Goal: Task Accomplishment & Management: Use online tool/utility

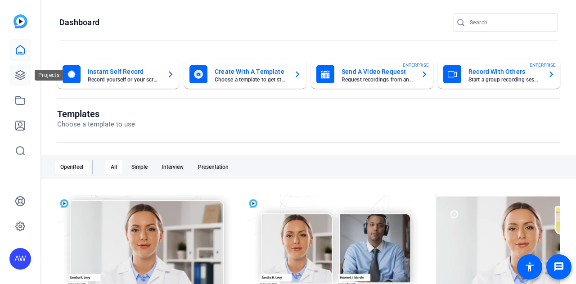
click at [18, 68] on link at bounding box center [20, 75] width 22 height 22
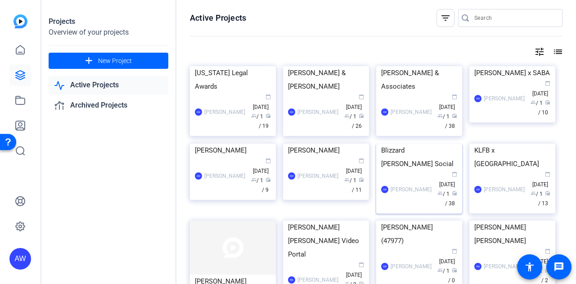
click at [405, 144] on img at bounding box center [419, 144] width 86 height 0
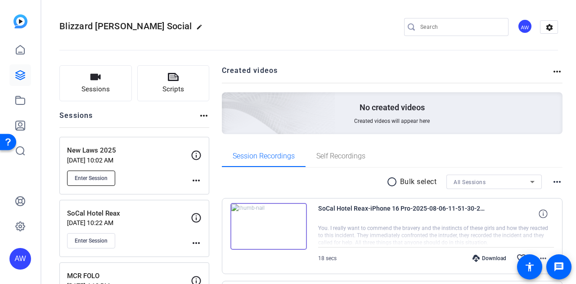
click at [96, 176] on span "Enter Session" at bounding box center [91, 178] width 33 height 7
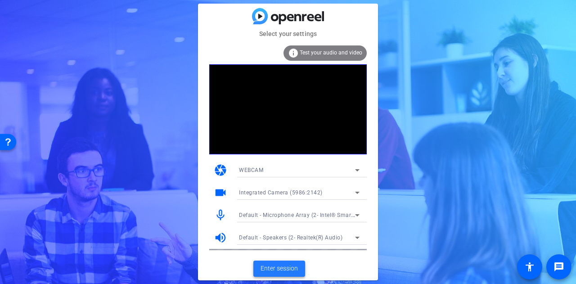
click at [289, 267] on span "Enter session" at bounding box center [279, 268] width 37 height 9
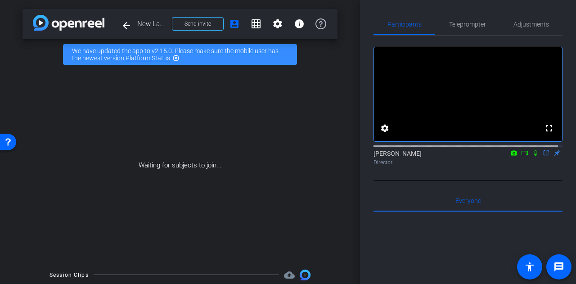
click at [339, 137] on div "arrow_back New Laws 2025 Back to project Send invite account_box grid_on settin…" at bounding box center [180, 142] width 360 height 284
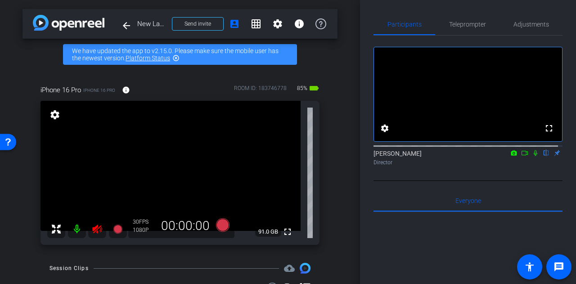
click at [94, 232] on icon at bounding box center [96, 229] width 9 height 9
click at [328, 190] on div "iPhone 16 Pro iPhone 16 Pro info ROOM ID: 183746778 85% battery_std fullscreen …" at bounding box center [180, 162] width 315 height 184
click at [334, 178] on div "arrow_back New Laws 2025 Back to project Send invite account_box grid_on settin…" at bounding box center [180, 142] width 360 height 284
click at [518, 21] on span "Adjustments" at bounding box center [532, 24] width 36 height 6
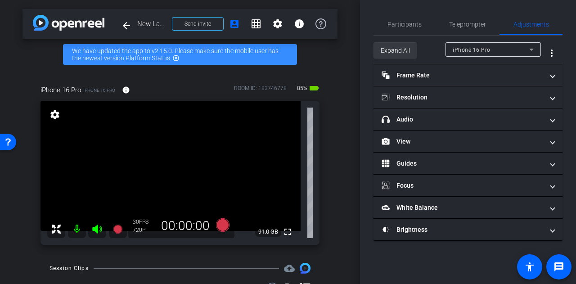
click at [393, 42] on span "Expand All" at bounding box center [395, 50] width 29 height 17
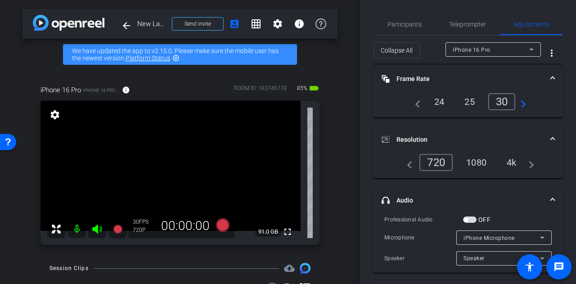
click at [507, 159] on div "4k" at bounding box center [511, 162] width 23 height 15
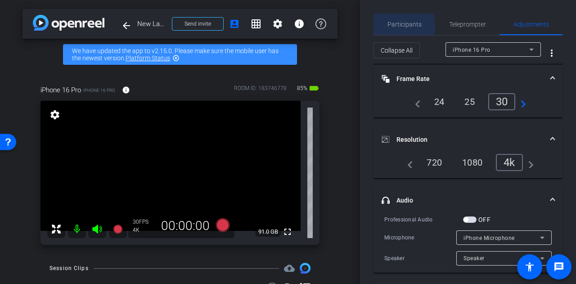
click at [396, 26] on span "Participants" at bounding box center [405, 24] width 34 height 6
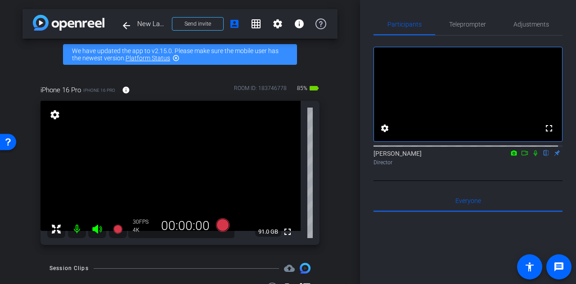
click at [364, 136] on div "Participants Teleprompter Adjustments fullscreen settings Alyssa Woulfe flip Di…" at bounding box center [468, 142] width 216 height 284
click at [371, 131] on div "Participants Teleprompter Adjustments fullscreen settings Alyssa Woulfe flip Di…" at bounding box center [468, 142] width 216 height 284
click at [342, 132] on div "arrow_back New Laws 2025 Back to project Send invite account_box grid_on settin…" at bounding box center [180, 142] width 360 height 284
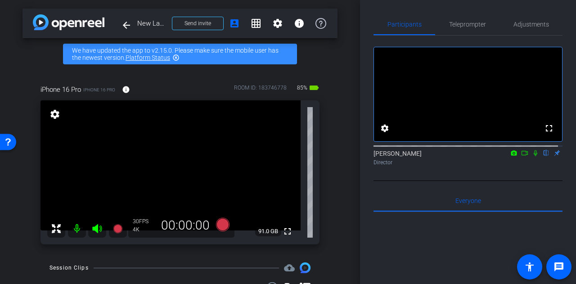
click at [335, 132] on div "arrow_back New Laws 2025 Back to project Send invite account_box grid_on settin…" at bounding box center [180, 142] width 360 height 284
click at [342, 172] on div "arrow_back New Laws 2025 Back to project Send invite account_box grid_on settin…" at bounding box center [180, 142] width 360 height 284
click at [341, 177] on div "arrow_back New Laws 2025 Back to project Send invite account_box grid_on settin…" at bounding box center [180, 142] width 360 height 284
click at [216, 223] on icon at bounding box center [223, 225] width 14 height 14
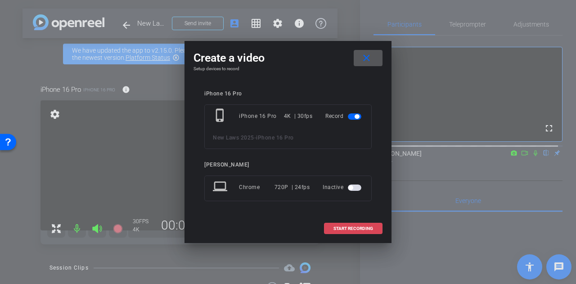
click at [357, 229] on span "START RECORDING" at bounding box center [354, 228] width 40 height 5
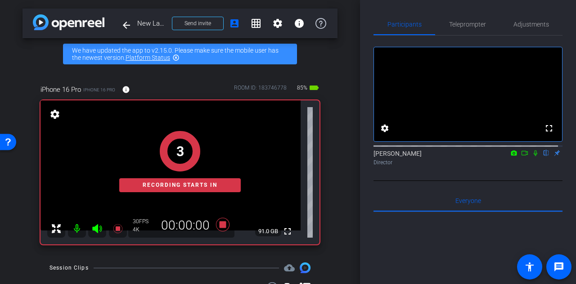
click at [364, 166] on div "Participants Teleprompter Adjustments fullscreen settings Alyssa Woulfe flip Di…" at bounding box center [468, 142] width 216 height 284
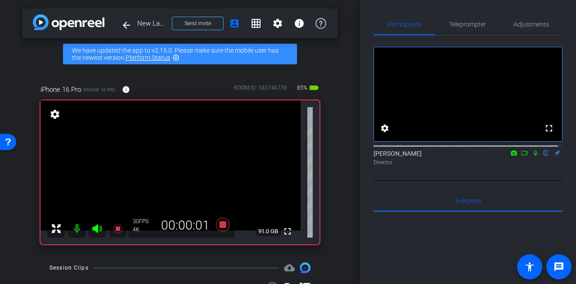
click at [533, 156] on icon at bounding box center [535, 153] width 7 height 6
click at [347, 176] on div "arrow_back New Laws 2025 Back to project Send invite account_box grid_on settin…" at bounding box center [180, 142] width 360 height 284
click at [338, 178] on div "arrow_back New Laws 2025 Back to project Send invite account_box grid_on settin…" at bounding box center [180, 142] width 360 height 284
click at [334, 174] on div "arrow_back New Laws 2025 Back to project Send invite account_box grid_on settin…" at bounding box center [180, 142] width 360 height 284
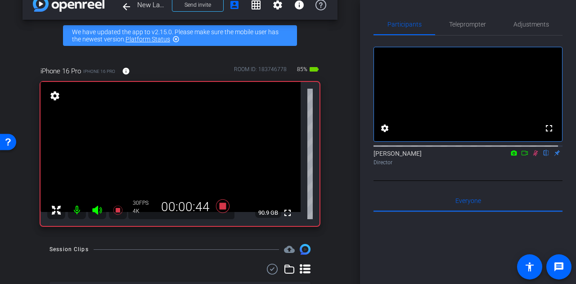
scroll to position [20, 0]
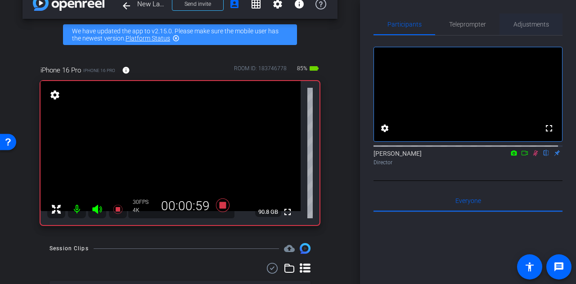
click at [523, 26] on span "Adjustments" at bounding box center [532, 24] width 36 height 6
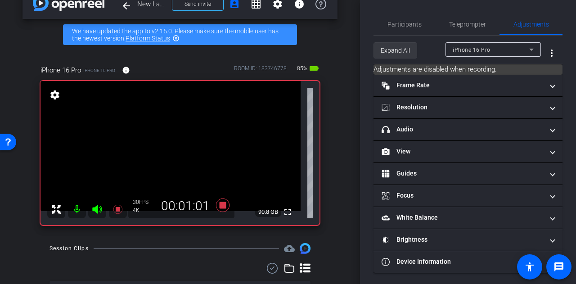
click at [399, 48] on span "Expand All" at bounding box center [395, 50] width 29 height 17
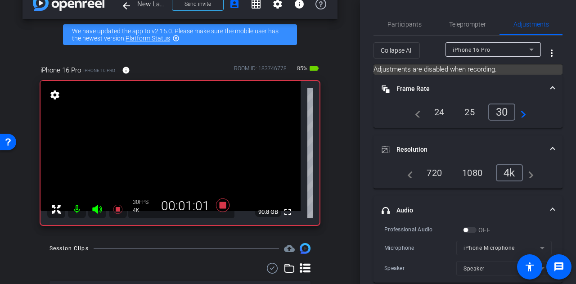
click at [366, 169] on div "Participants Teleprompter Adjustments settings Alyssa Woulfe flip Director Ever…" at bounding box center [468, 142] width 216 height 284
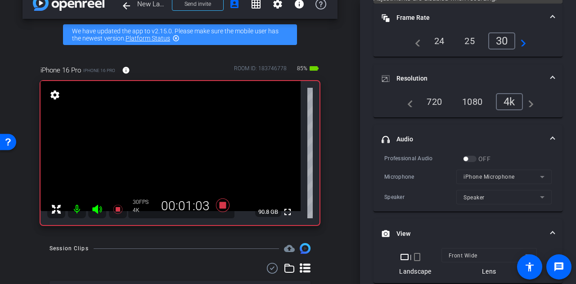
scroll to position [0, 0]
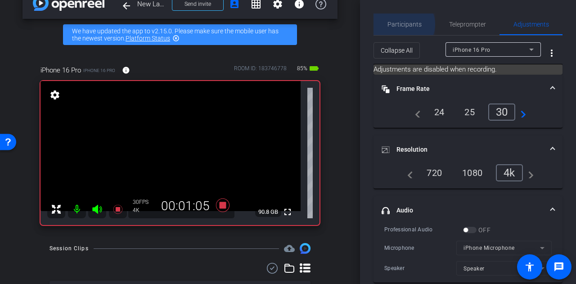
click at [403, 24] on span "Participants" at bounding box center [405, 24] width 34 height 6
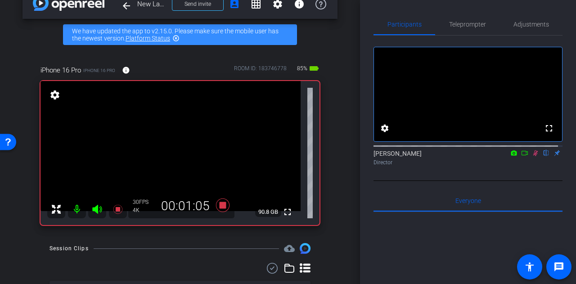
click at [363, 133] on div "Participants Teleprompter Adjustments fullscreen settings Alyssa Woulfe flip Di…" at bounding box center [468, 142] width 216 height 284
click at [335, 184] on div "arrow_back New Laws 2025 Back to project Send invite account_box grid_on settin…" at bounding box center [180, 122] width 360 height 284
click at [348, 146] on div "arrow_back New Laws 2025 Back to project Send invite account_box grid_on settin…" at bounding box center [180, 122] width 360 height 284
click at [219, 203] on icon at bounding box center [223, 206] width 14 height 14
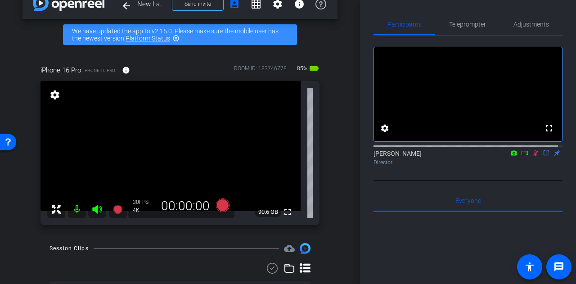
click at [533, 156] on icon at bounding box center [535, 153] width 7 height 6
click at [339, 175] on div "arrow_back New Laws 2025 Back to project Send invite account_box grid_on settin…" at bounding box center [180, 122] width 360 height 284
click at [326, 153] on div "iPhone 16 Pro iPhone 16 Pro info ROOM ID: 183746778 80% battery_std fullscreen …" at bounding box center [180, 142] width 315 height 184
click at [219, 207] on icon at bounding box center [223, 206] width 14 height 14
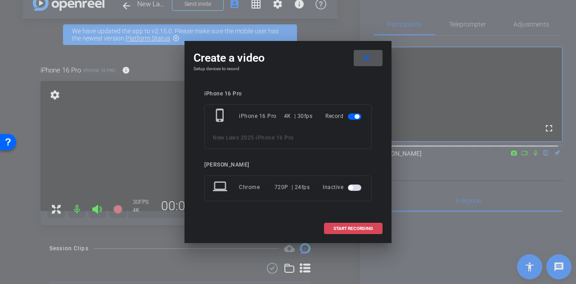
click at [353, 226] on span "START RECORDING" at bounding box center [354, 228] width 40 height 5
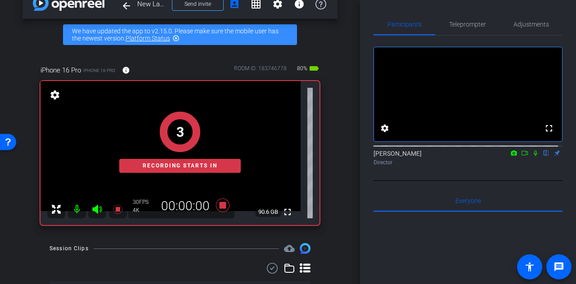
click at [339, 178] on div "arrow_back New Laws 2025 Back to project Send invite account_box grid_on settin…" at bounding box center [180, 122] width 360 height 284
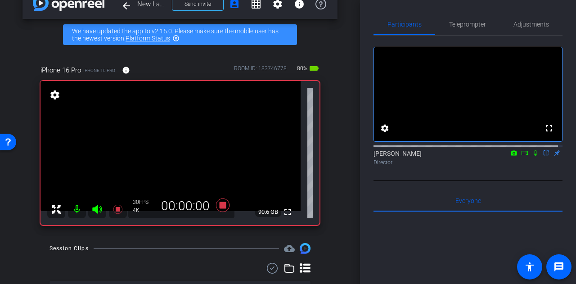
click at [534, 156] on icon at bounding box center [536, 153] width 4 height 6
click at [338, 156] on div "arrow_back New Laws 2025 Back to project Send invite account_box grid_on settin…" at bounding box center [180, 122] width 360 height 284
click at [366, 147] on div "Participants Teleprompter Adjustments fullscreen settings Alyssa Woulfe flip Di…" at bounding box center [468, 142] width 216 height 284
click at [336, 167] on div "arrow_back New Laws 2025 Back to project Send invite account_box grid_on settin…" at bounding box center [180, 122] width 360 height 284
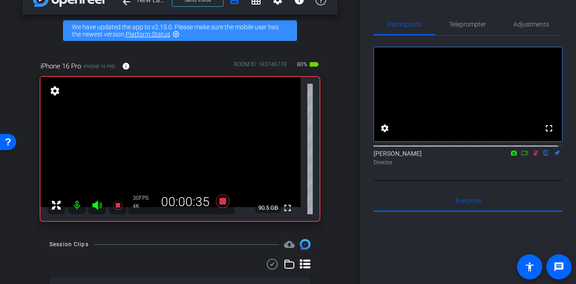
scroll to position [25, 0]
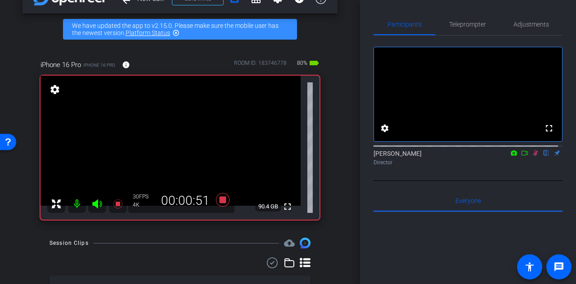
click at [533, 156] on icon at bounding box center [535, 153] width 7 height 6
click at [212, 201] on icon at bounding box center [223, 200] width 22 height 16
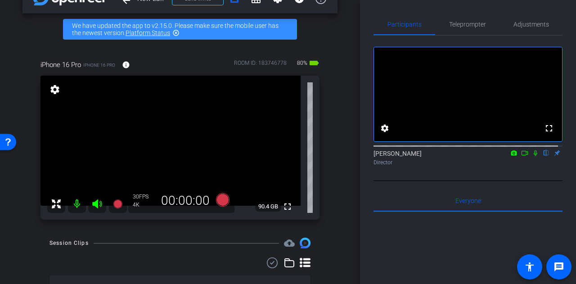
click at [344, 168] on div "arrow_back New Laws 2025 Back to project Send invite account_box grid_on settin…" at bounding box center [180, 117] width 360 height 284
click at [333, 156] on div "arrow_back New Laws 2025 Back to project Send invite account_box grid_on settin…" at bounding box center [180, 117] width 360 height 284
click at [327, 126] on div "iPhone 16 Pro iPhone 16 Pro info ROOM ID: 183746778 80% battery_std fullscreen …" at bounding box center [180, 137] width 315 height 184
click at [344, 192] on div "arrow_back New Laws 2025 Back to project Send invite account_box grid_on settin…" at bounding box center [180, 117] width 360 height 284
click at [336, 169] on div "arrow_back New Laws 2025 Back to project Send invite account_box grid_on settin…" at bounding box center [180, 117] width 360 height 284
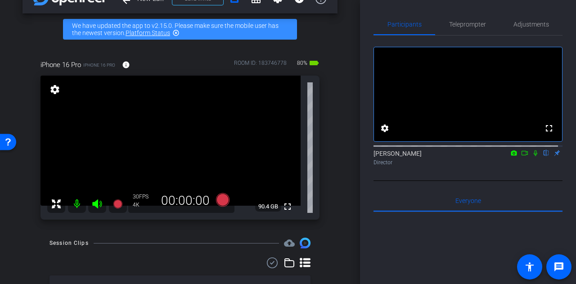
click at [339, 170] on div "arrow_back New Laws 2025 Back to project Send invite account_box grid_on settin…" at bounding box center [180, 117] width 360 height 284
click at [518, 30] on span "Adjustments" at bounding box center [532, 25] width 36 height 22
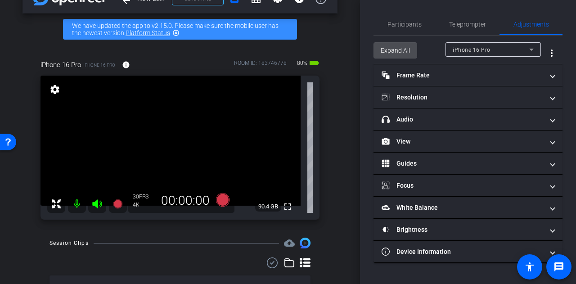
click at [379, 56] on span at bounding box center [395, 51] width 43 height 22
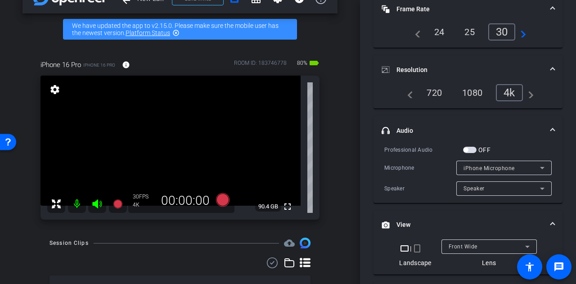
scroll to position [71, 0]
click at [470, 145] on span "button" at bounding box center [470, 148] width 14 height 6
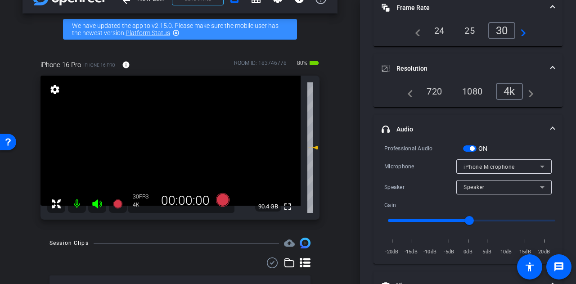
click at [367, 149] on div "Participants Teleprompter Adjustments settings Alyssa Woulfe flip Director Ever…" at bounding box center [468, 142] width 216 height 284
click at [470, 146] on span "button" at bounding box center [470, 148] width 14 height 6
click at [368, 125] on div "Participants Teleprompter Adjustments settings Alyssa Woulfe flip Director Ever…" at bounding box center [468, 142] width 216 height 284
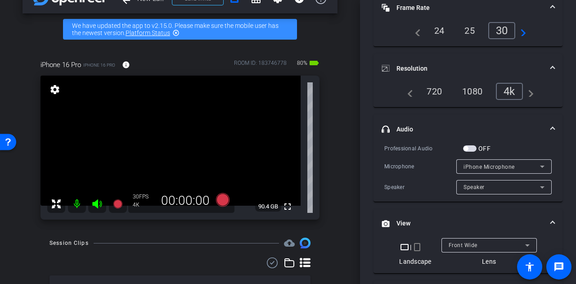
scroll to position [0, 0]
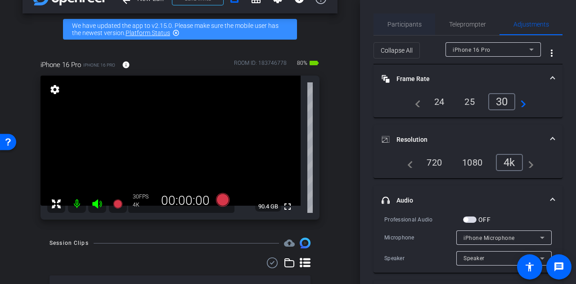
click at [411, 23] on span "Participants" at bounding box center [405, 24] width 34 height 6
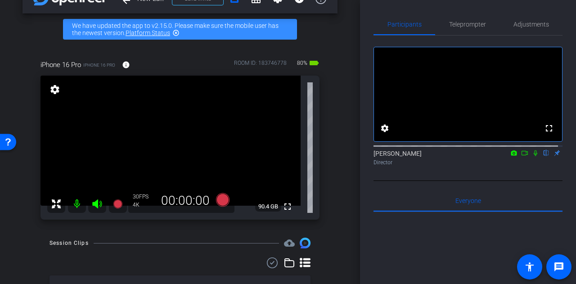
click at [364, 176] on div "Participants Teleprompter Adjustments fullscreen settings Alyssa Woulfe flip Di…" at bounding box center [468, 142] width 216 height 284
click at [224, 204] on icon at bounding box center [223, 200] width 14 height 14
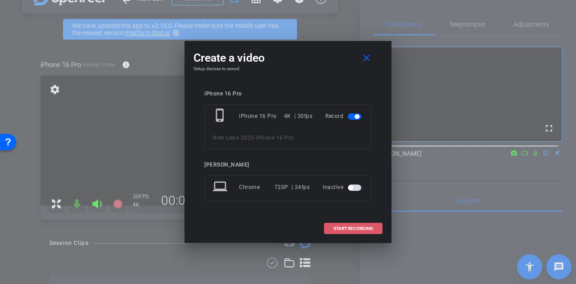
click at [360, 226] on span "START RECORDING" at bounding box center [354, 228] width 40 height 5
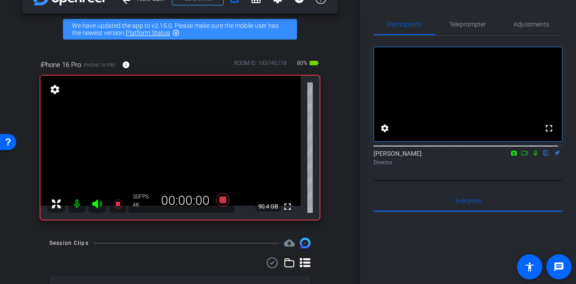
click at [532, 156] on icon at bounding box center [535, 153] width 7 height 6
click at [530, 157] on mat-icon at bounding box center [535, 153] width 11 height 8
click at [363, 170] on div "Participants Teleprompter Adjustments fullscreen settings Alyssa Woulfe flip Di…" at bounding box center [468, 142] width 216 height 284
click at [532, 156] on icon at bounding box center [535, 153] width 7 height 6
click at [368, 141] on div "Participants Teleprompter Adjustments fullscreen settings Alyssa Woulfe flip Di…" at bounding box center [468, 142] width 216 height 284
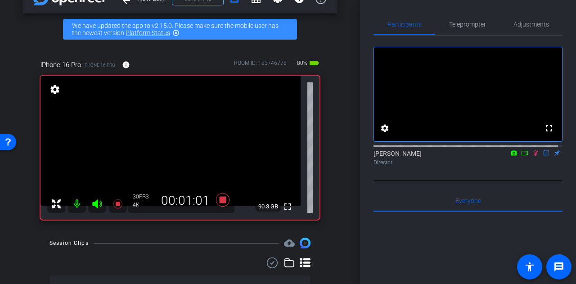
click at [532, 156] on icon at bounding box center [535, 153] width 7 height 6
click at [224, 199] on icon at bounding box center [223, 200] width 22 height 16
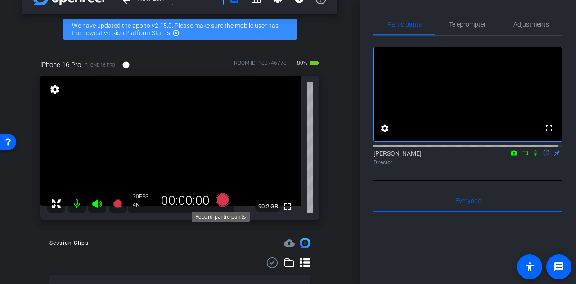
click at [221, 200] on icon at bounding box center [223, 200] width 14 height 14
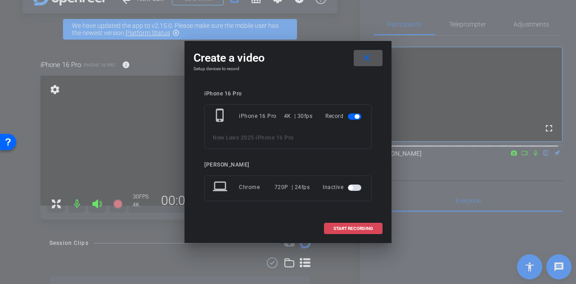
click at [337, 226] on span "START RECORDING" at bounding box center [354, 228] width 40 height 5
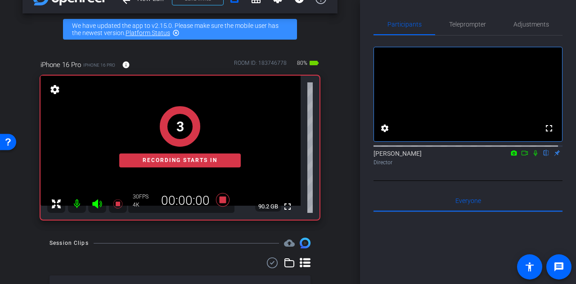
click at [366, 165] on div "Participants Teleprompter Adjustments fullscreen settings Alyssa Woulfe flip Di…" at bounding box center [468, 142] width 216 height 284
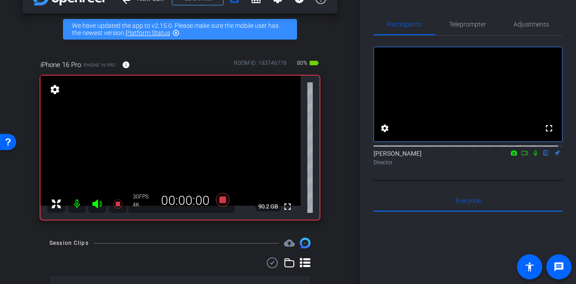
click at [533, 156] on icon at bounding box center [535, 153] width 7 height 6
click at [362, 159] on div "Participants Teleprompter Adjustments fullscreen settings Alyssa Woulfe flip Di…" at bounding box center [468, 142] width 216 height 284
click at [335, 151] on div "arrow_back New Laws 2025 Back to project Send invite account_box grid_on settin…" at bounding box center [180, 117] width 360 height 284
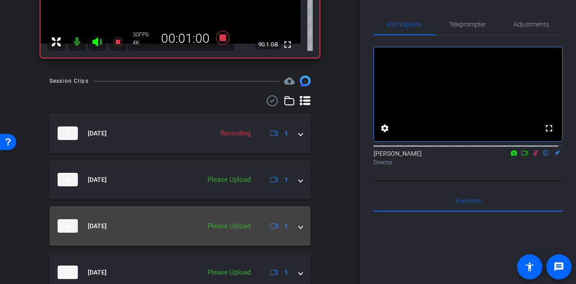
scroll to position [227, 0]
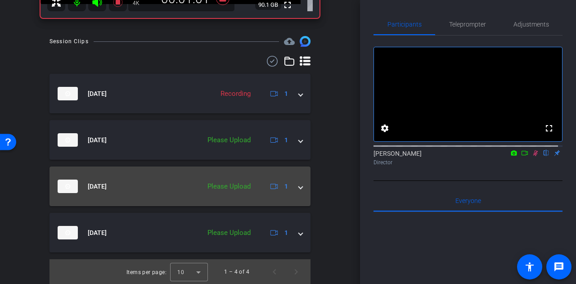
click at [228, 226] on mat-panel-description "Please Upload 1" at bounding box center [247, 233] width 89 height 14
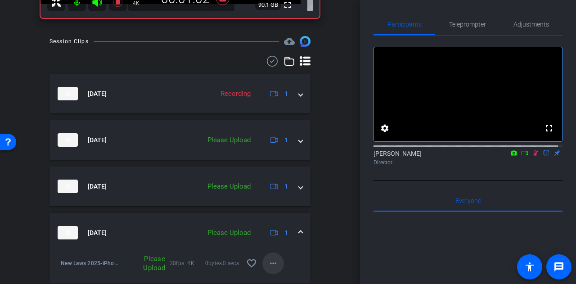
click at [271, 266] on mat-icon "more_horiz" at bounding box center [273, 263] width 11 height 11
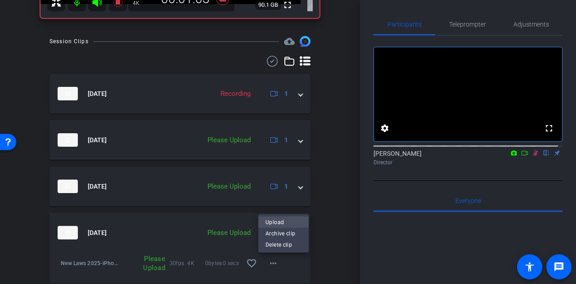
click at [289, 224] on span "Upload" at bounding box center [284, 222] width 36 height 11
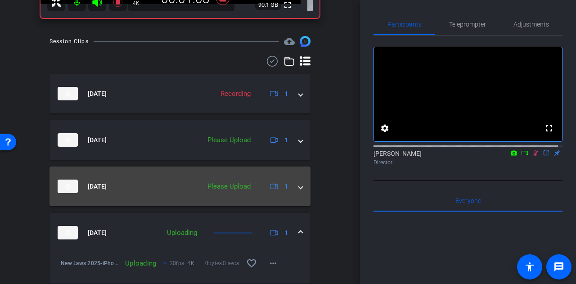
click at [228, 188] on div "Please Upload" at bounding box center [229, 186] width 52 height 10
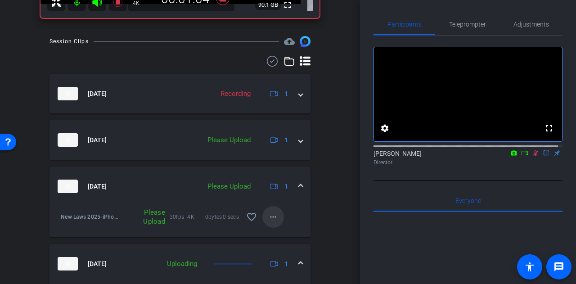
click at [268, 221] on mat-icon "more_horiz" at bounding box center [273, 217] width 11 height 11
click at [283, 235] on span "Upload" at bounding box center [284, 235] width 36 height 11
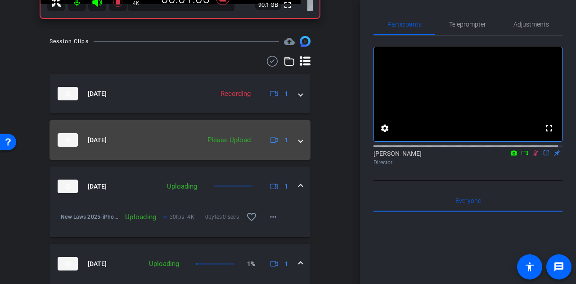
click at [240, 143] on div "Please Upload" at bounding box center [229, 140] width 52 height 10
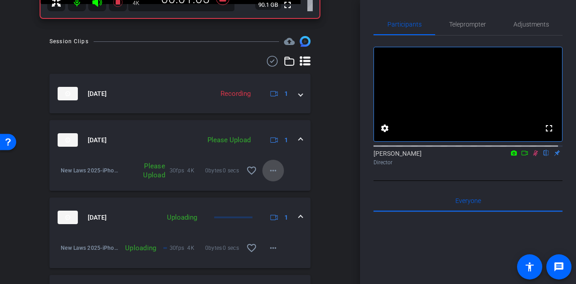
click at [269, 169] on mat-icon "more_horiz" at bounding box center [273, 170] width 11 height 11
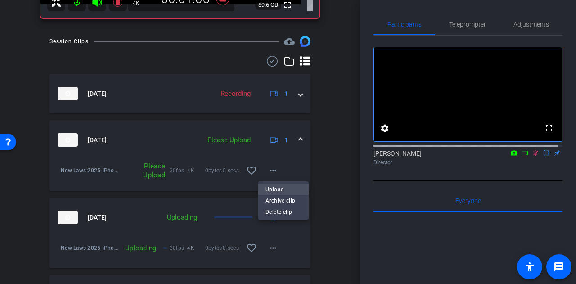
click at [284, 187] on span "Upload" at bounding box center [284, 189] width 36 height 11
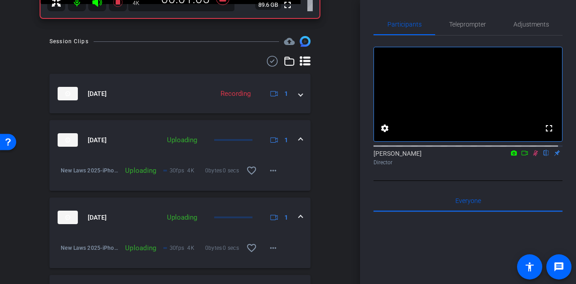
click at [340, 176] on div "arrow_back New Laws 2025 Back to project Send invite account_box grid_on settin…" at bounding box center [180, 142] width 360 height 284
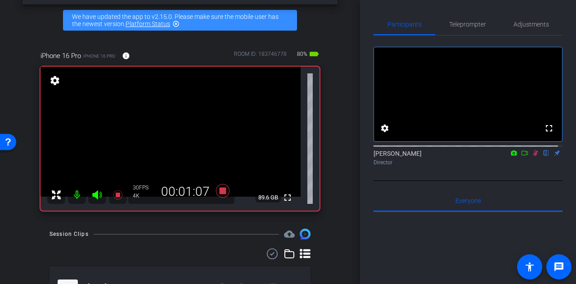
scroll to position [32, 0]
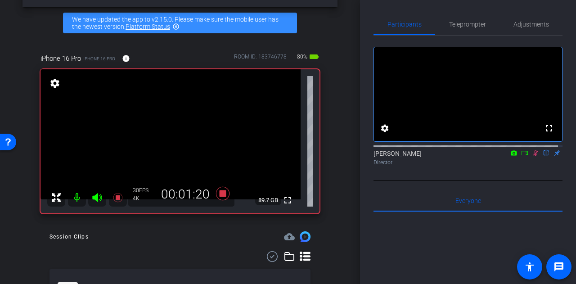
click at [337, 174] on div "arrow_back New Laws 2025 Back to project Send invite account_box grid_on settin…" at bounding box center [180, 110] width 360 height 284
click at [340, 141] on div "arrow_back New Laws 2025 Back to project Send invite account_box grid_on settin…" at bounding box center [180, 110] width 360 height 284
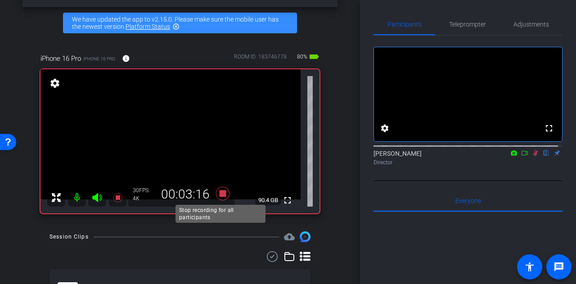
click at [221, 192] on icon at bounding box center [223, 194] width 14 height 14
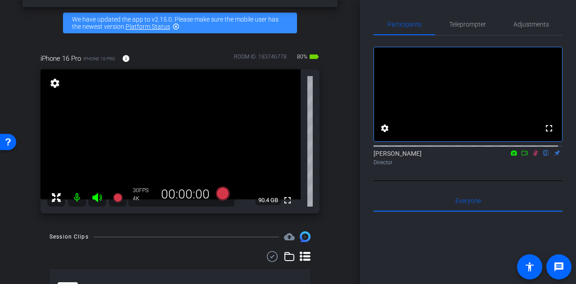
click at [532, 156] on icon at bounding box center [535, 153] width 7 height 6
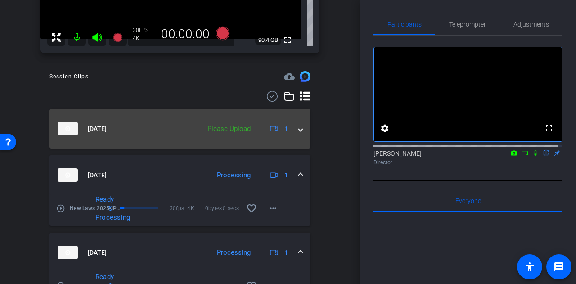
scroll to position [192, 0]
click at [228, 121] on mat-expansion-panel-header "Aug 18, 2025 Please Upload 1" at bounding box center [180, 129] width 261 height 40
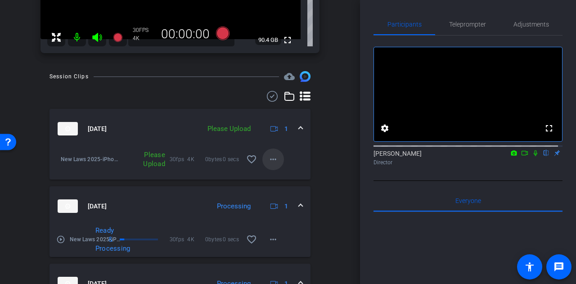
click at [269, 156] on mat-icon "more_horiz" at bounding box center [273, 159] width 11 height 11
click at [279, 171] on div "Upload Archive clip Delete clip" at bounding box center [283, 189] width 50 height 38
click at [268, 159] on mat-icon "more_horiz" at bounding box center [273, 159] width 11 height 11
click at [272, 175] on span "Upload" at bounding box center [284, 177] width 36 height 11
click at [330, 154] on div "Session Clips cloud_upload Aug 18, 2025 Uploading 1 New Laws 2025-iPhone 16 Pro…" at bounding box center [180, 257] width 315 height 373
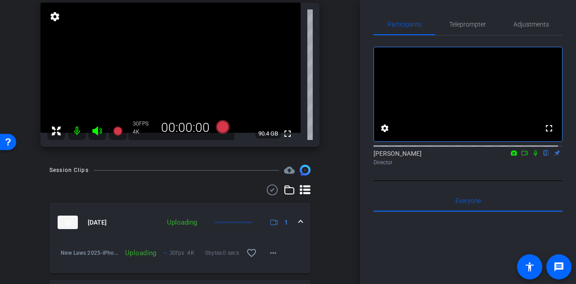
scroll to position [0, 0]
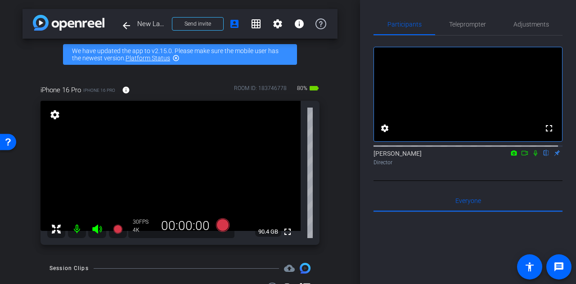
click at [333, 150] on div "arrow_back New Laws 2025 Back to project Send invite account_box grid_on settin…" at bounding box center [180, 142] width 360 height 284
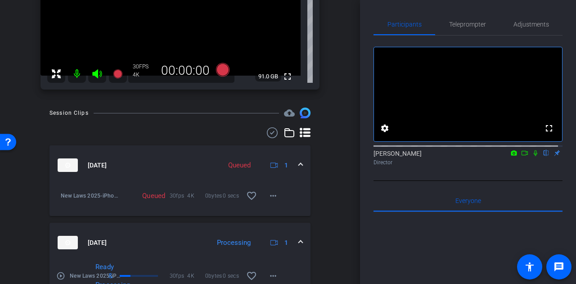
scroll to position [156, 0]
click at [187, 155] on mat-expansion-panel-header "Aug 18, 2025 Queued 1" at bounding box center [180, 165] width 261 height 40
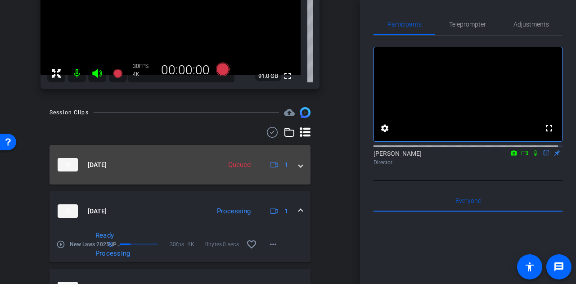
click at [184, 155] on mat-expansion-panel-header "Aug 18, 2025 Queued 1" at bounding box center [180, 165] width 261 height 40
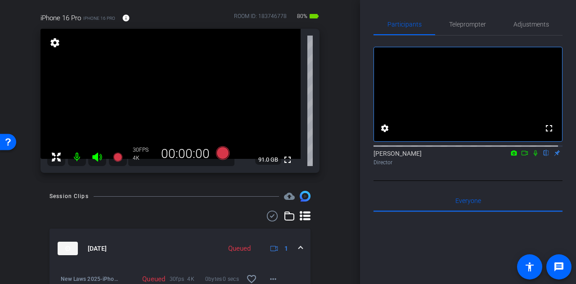
scroll to position [72, 0]
click at [182, 237] on mat-expansion-panel-header "Aug 18, 2025 Queued 1" at bounding box center [180, 249] width 261 height 40
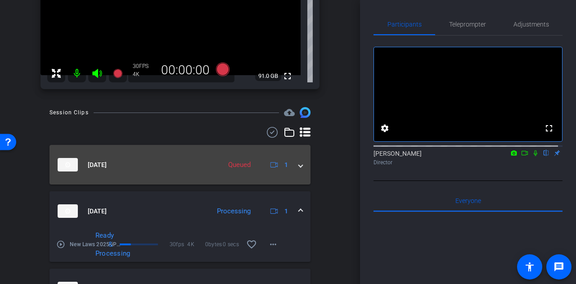
scroll to position [157, 0]
click at [183, 156] on mat-expansion-panel-header "Aug 18, 2025 Queued 1" at bounding box center [180, 164] width 261 height 40
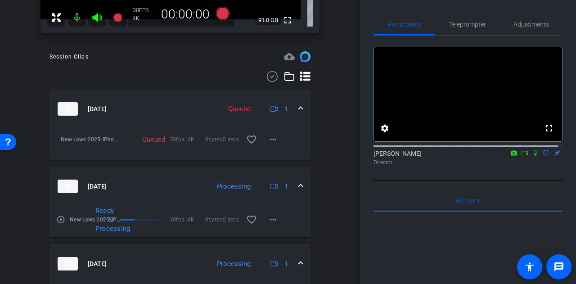
scroll to position [232, 0]
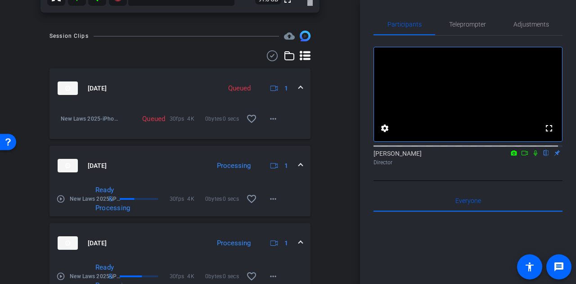
click at [192, 148] on mat-expansion-panel-header "Aug 18, 2025 Processing 1" at bounding box center [180, 166] width 261 height 40
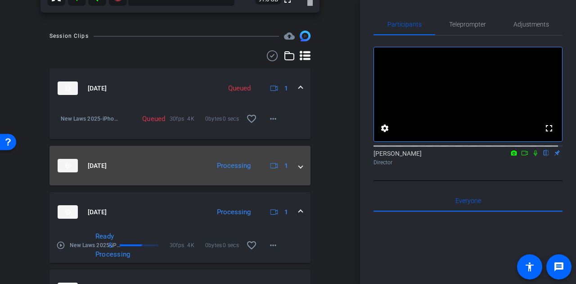
click at [181, 154] on mat-expansion-panel-header "Aug 18, 2025 Processing 1" at bounding box center [180, 166] width 261 height 40
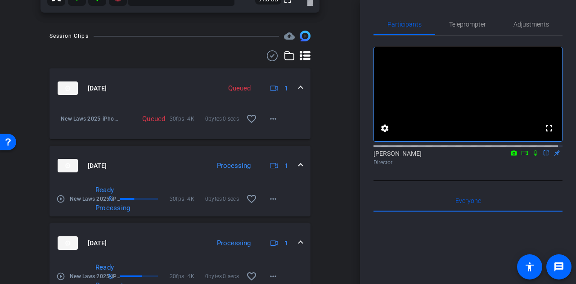
click at [335, 164] on div "arrow_back New Laws 2025 Back to project Send invite account_box grid_on settin…" at bounding box center [180, 142] width 360 height 284
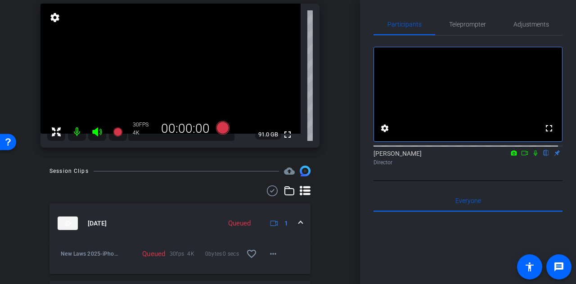
scroll to position [95, 0]
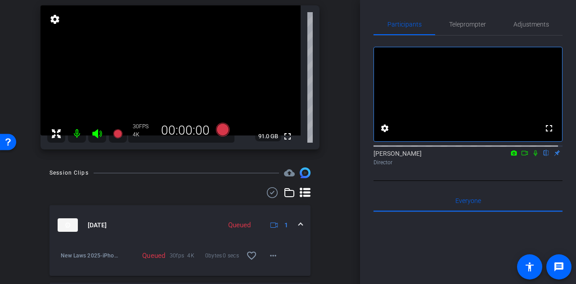
click at [339, 159] on div "arrow_back New Laws 2025 Back to project Send invite account_box grid_on settin…" at bounding box center [180, 47] width 360 height 284
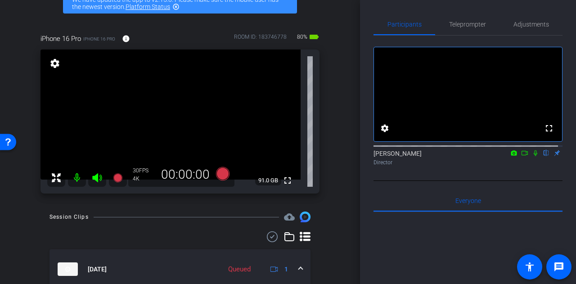
scroll to position [51, 0]
click at [339, 159] on div "arrow_back New Laws 2025 Back to project Send invite account_box grid_on settin…" at bounding box center [180, 91] width 360 height 284
click at [331, 144] on div "iPhone 16 Pro iPhone 16 Pro info ROOM ID: 183746778 80% battery_std fullscreen …" at bounding box center [180, 111] width 315 height 184
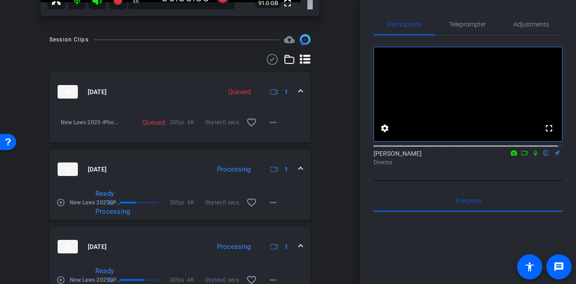
scroll to position [231, 0]
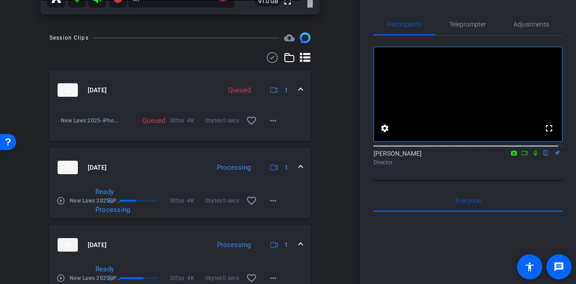
click at [149, 87] on mat-panel-title "Aug 18, 2025" at bounding box center [137, 90] width 159 height 14
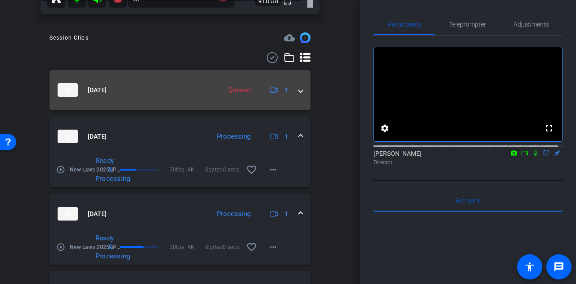
click at [188, 88] on mat-panel-title "Aug 18, 2025" at bounding box center [137, 90] width 159 height 14
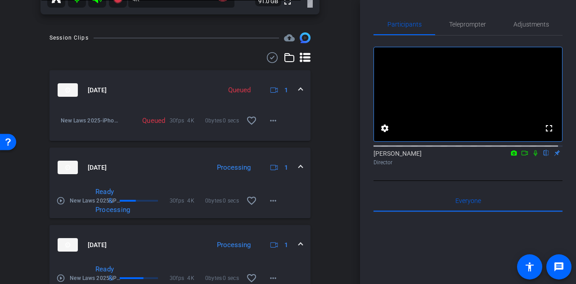
click at [194, 155] on mat-expansion-panel-header "Aug 18, 2025 Processing 1" at bounding box center [180, 168] width 261 height 40
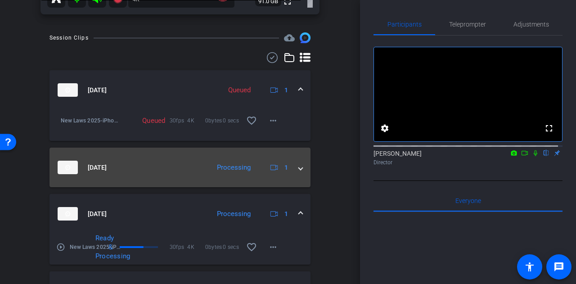
click at [163, 155] on mat-expansion-panel-header "Aug 18, 2025 Processing 1" at bounding box center [180, 168] width 261 height 40
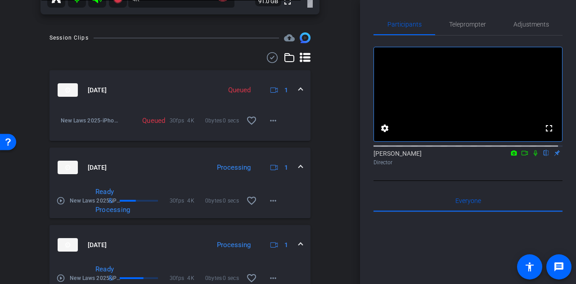
click at [185, 248] on mat-panel-title "Aug 18, 2025" at bounding box center [132, 245] width 148 height 14
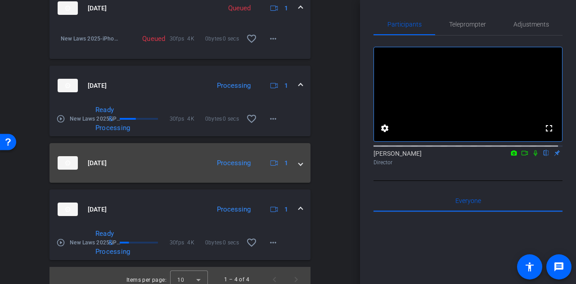
scroll to position [321, 0]
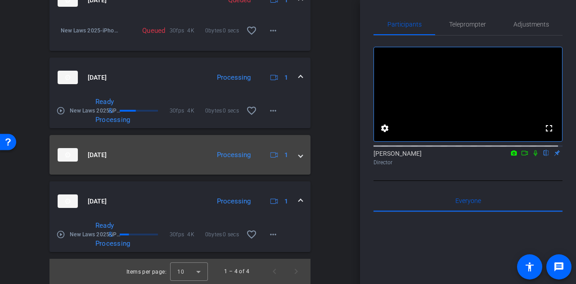
click at [179, 143] on mat-expansion-panel-header "Aug 18, 2025 Processing 1" at bounding box center [180, 155] width 261 height 40
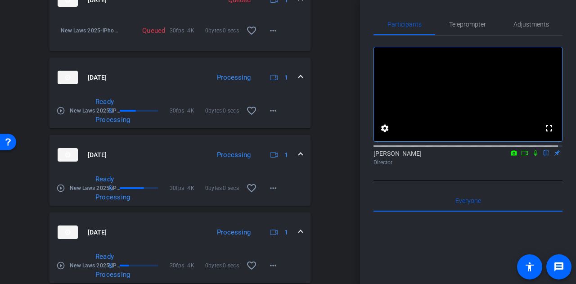
click at [337, 189] on div "arrow_back New Laws 2025 Back to project Send invite account_box grid_on settin…" at bounding box center [180, 142] width 360 height 284
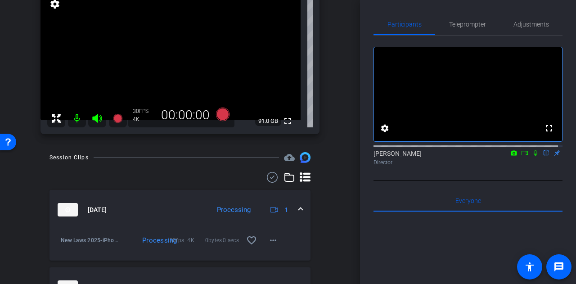
scroll to position [111, 0]
click at [337, 210] on div "arrow_back New Laws 2025 Back to project Send invite account_box grid_on settin…" at bounding box center [180, 142] width 360 height 284
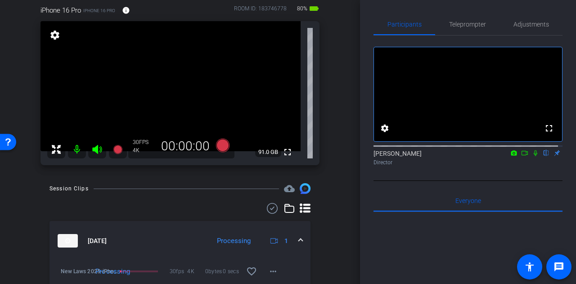
scroll to position [79, 0]
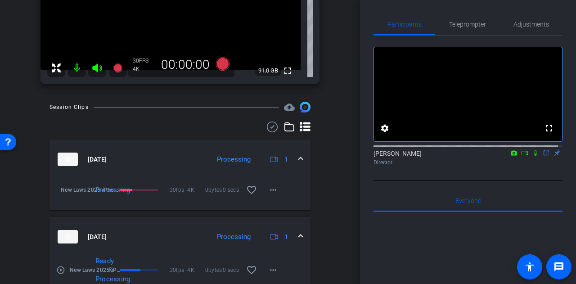
scroll to position [169, 0]
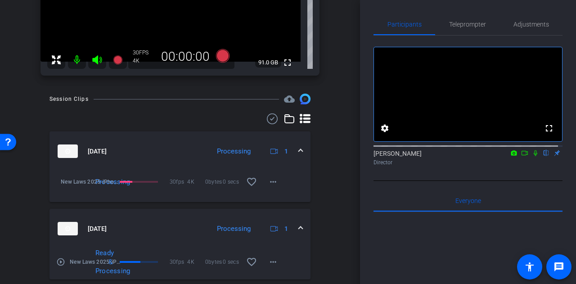
click at [175, 232] on mat-panel-title "Aug 18, 2025" at bounding box center [132, 229] width 148 height 14
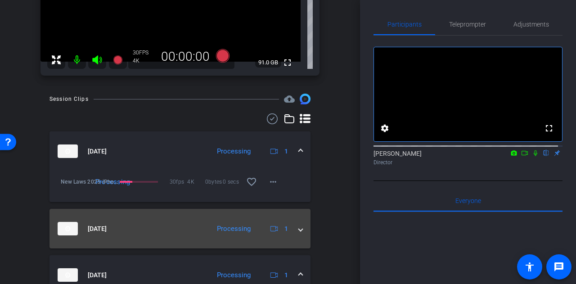
click at [205, 223] on div "Aug 18, 2025 Processing 1" at bounding box center [178, 229] width 241 height 14
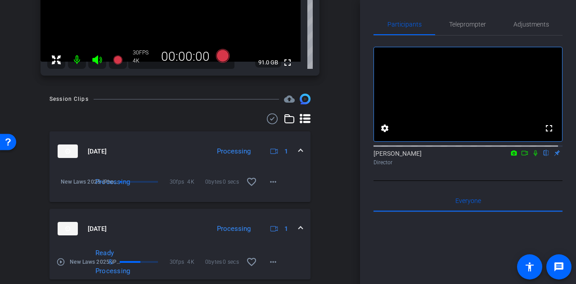
click at [327, 227] on div "Session Clips cloud_upload Aug 18, 2025 Processing 1 New Laws 2025-iPhone 16 Pr…" at bounding box center [180, 280] width 315 height 373
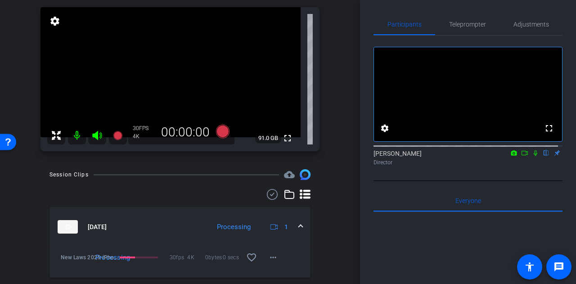
scroll to position [94, 0]
click at [334, 133] on div "arrow_back New Laws 2025 Back to project Send invite account_box grid_on settin…" at bounding box center [180, 48] width 360 height 284
click at [328, 117] on div "iPhone 16 Pro iPhone 16 Pro info ROOM ID: 183746778 75% battery_std fullscreen …" at bounding box center [180, 69] width 315 height 184
click at [339, 181] on div "arrow_back New Laws 2025 Back to project Send invite account_box grid_on settin…" at bounding box center [180, 48] width 360 height 284
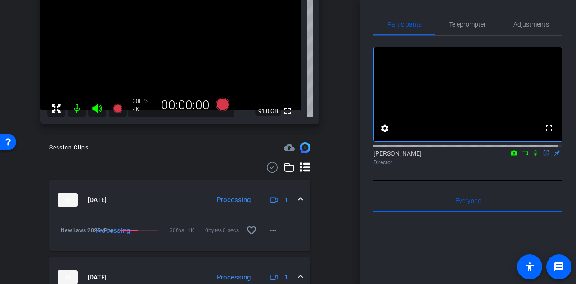
scroll to position [122, 0]
click at [341, 182] on div "arrow_back New Laws 2025 Back to project Send invite account_box grid_on settin…" at bounding box center [180, 142] width 360 height 284
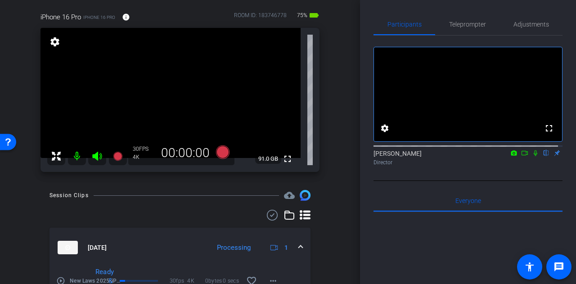
scroll to position [72, 0]
click at [366, 161] on div "Participants Teleprompter Adjustments fullscreen settings Alyssa Woulfe flip Di…" at bounding box center [468, 142] width 216 height 284
click at [366, 162] on div "Participants Teleprompter Adjustments fullscreen settings Alyssa Woulfe flip Di…" at bounding box center [468, 142] width 216 height 284
click at [364, 140] on div "Participants Teleprompter Adjustments fullscreen settings Alyssa Woulfe flip Di…" at bounding box center [468, 142] width 216 height 284
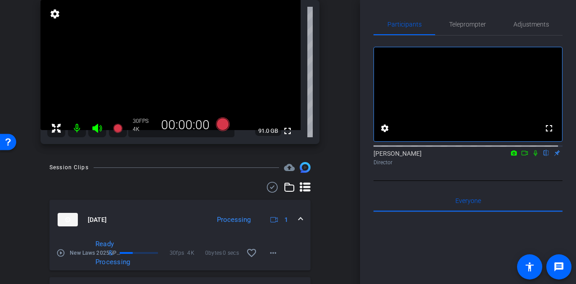
scroll to position [101, 0]
click at [333, 167] on div "arrow_back New Laws 2025 Back to project Send invite account_box grid_on settin…" at bounding box center [180, 41] width 360 height 284
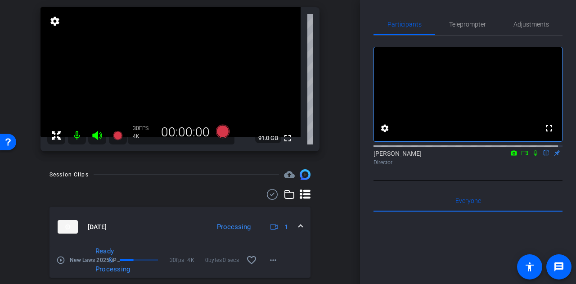
scroll to position [94, 0]
click at [333, 167] on div "arrow_back New Laws 2025 Back to project Send invite account_box grid_on settin…" at bounding box center [180, 48] width 360 height 284
click at [360, 171] on div "Participants Teleprompter Adjustments fullscreen settings Alyssa Woulfe flip Di…" at bounding box center [468, 142] width 216 height 284
click at [367, 178] on div "Participants Teleprompter Adjustments fullscreen settings Alyssa Woulfe flip Di…" at bounding box center [468, 142] width 216 height 284
click at [362, 181] on div "Participants Teleprompter Adjustments fullscreen settings Alyssa Woulfe flip Di…" at bounding box center [468, 142] width 216 height 284
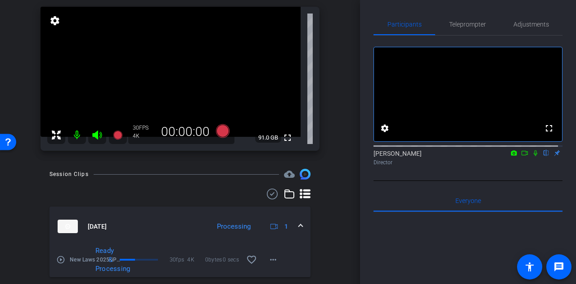
click at [365, 174] on div "Participants Teleprompter Adjustments fullscreen settings Alyssa Woulfe flip Di…" at bounding box center [468, 142] width 216 height 284
click at [362, 79] on div "Participants Teleprompter Adjustments fullscreen settings Alyssa Woulfe flip Di…" at bounding box center [468, 142] width 216 height 284
click at [367, 188] on div "Participants Teleprompter Adjustments fullscreen settings Alyssa Woulfe flip Di…" at bounding box center [468, 142] width 216 height 284
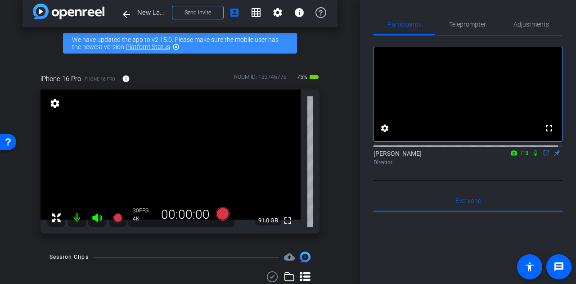
scroll to position [0, 0]
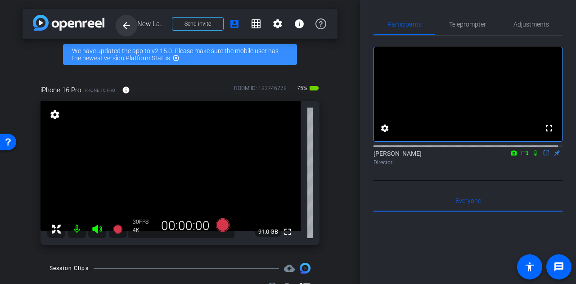
click at [127, 27] on mat-icon "arrow_back" at bounding box center [126, 25] width 11 height 11
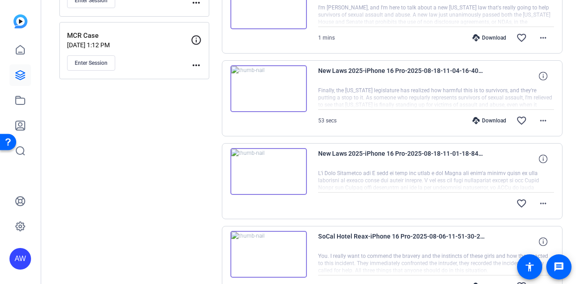
scroll to position [299, 0]
